Goal: Find specific page/section: Find specific page/section

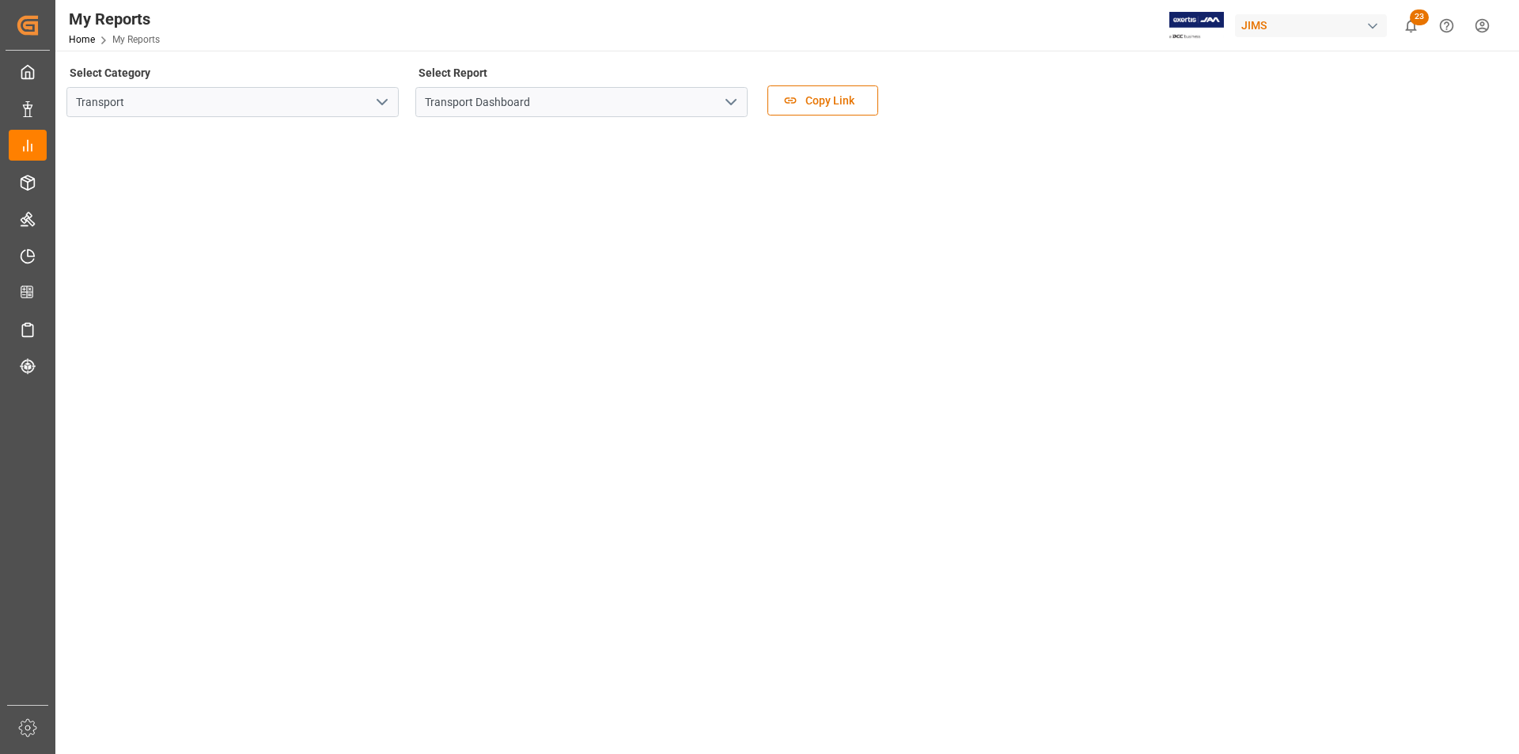
click at [732, 104] on polyline "open menu" at bounding box center [730, 102] width 9 height 5
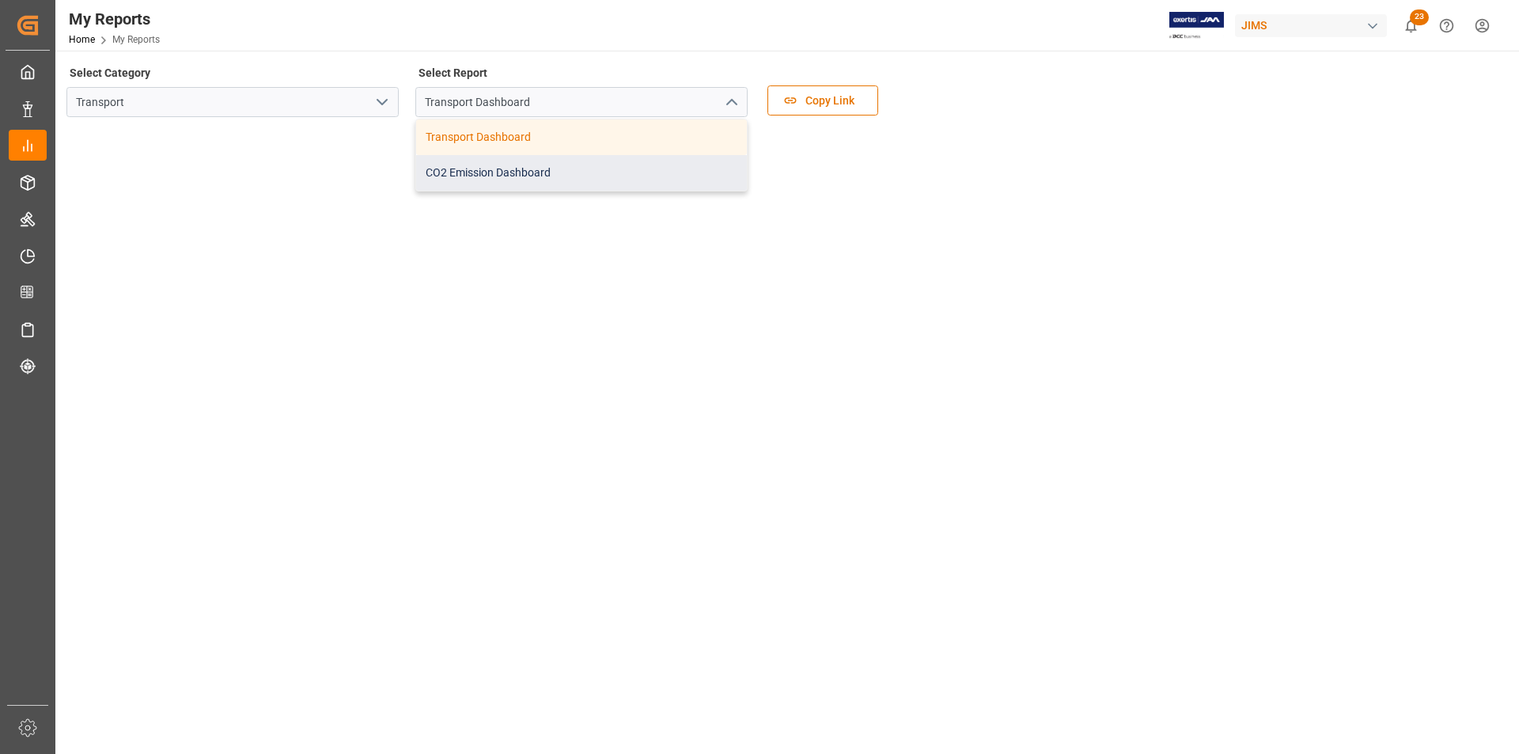
click at [698, 165] on div "CO2 Emission Dashboard" at bounding box center [581, 173] width 331 height 36
